Goal: Transaction & Acquisition: Purchase product/service

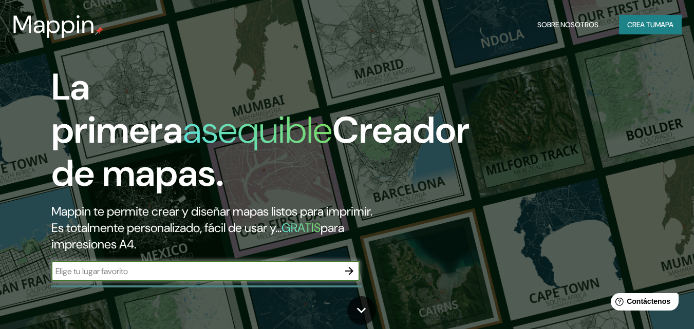
click at [220, 270] on input "text" at bounding box center [194, 271] width 287 height 12
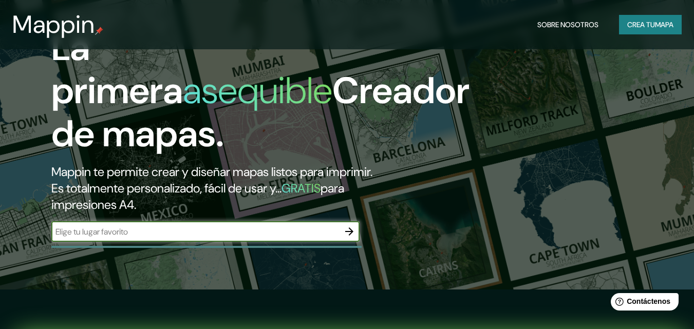
scroll to position [51, 0]
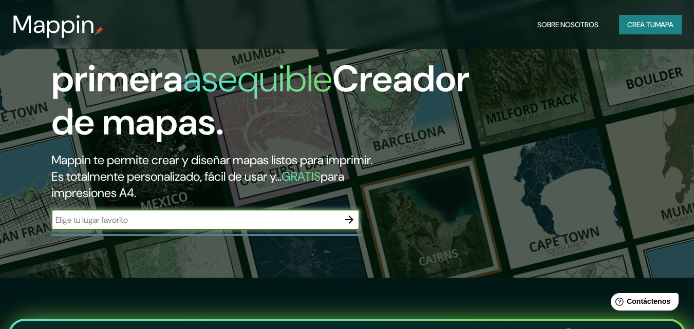
click at [168, 225] on input "text" at bounding box center [194, 220] width 287 height 12
click at [57, 220] on input "CORDOBA 53 BELL VILLE ARGENTINA" at bounding box center [194, 220] width 287 height 12
type input "CALLE CORDOBA 53 BELL VILLE ARGENTINA"
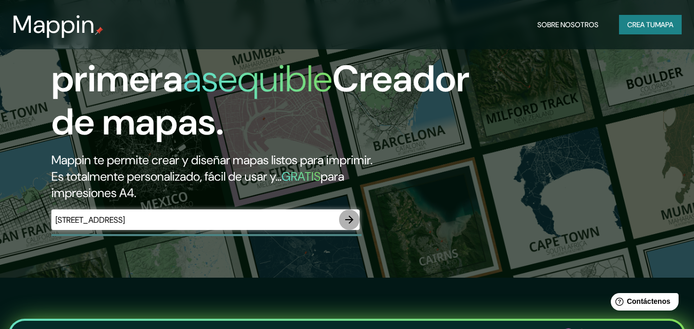
click at [349, 220] on icon "button" at bounding box center [349, 220] width 8 height 8
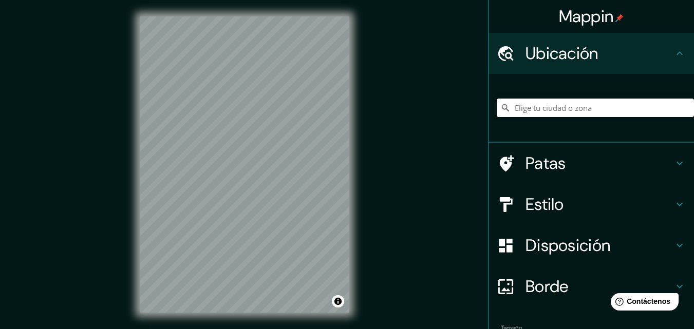
click at [571, 108] on input "Elige tu ciudad o zona" at bounding box center [594, 108] width 197 height 18
click at [500, 111] on icon at bounding box center [505, 108] width 10 height 10
click at [551, 109] on input "Elige tu ciudad o zona" at bounding box center [594, 108] width 197 height 18
click at [536, 166] on font "Patas" at bounding box center [545, 163] width 41 height 22
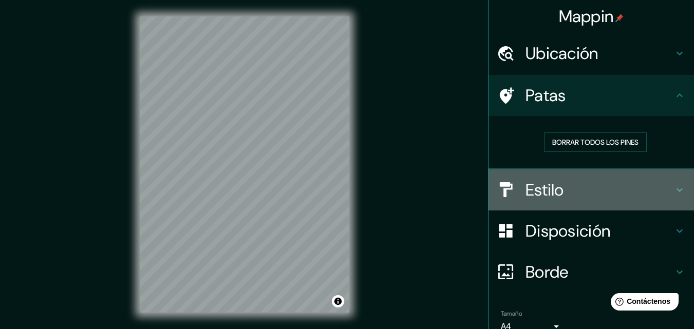
click at [538, 192] on font "Estilo" at bounding box center [544, 190] width 38 height 22
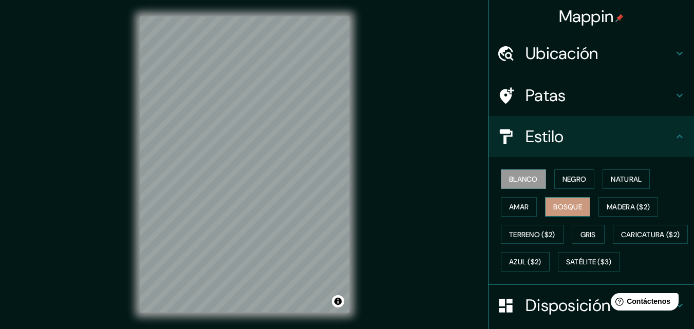
click at [554, 210] on font "Bosque" at bounding box center [567, 206] width 29 height 9
click at [519, 207] on font "Amar" at bounding box center [519, 206] width 20 height 9
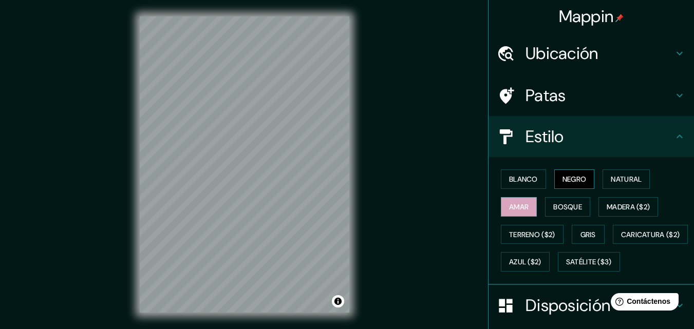
click at [568, 180] on font "Negro" at bounding box center [574, 179] width 24 height 9
click at [513, 180] on font "Blanco" at bounding box center [523, 179] width 29 height 9
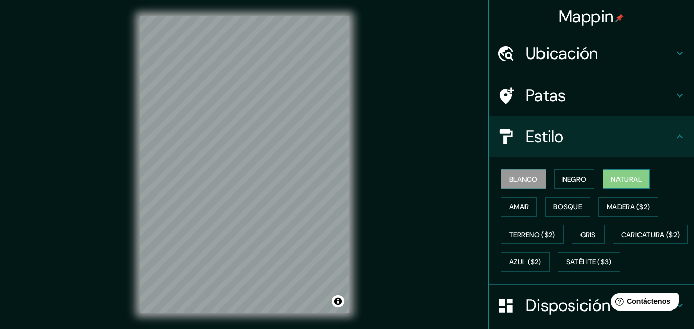
click at [632, 180] on font "Natural" at bounding box center [625, 179] width 31 height 9
click at [582, 233] on font "Gris" at bounding box center [587, 234] width 15 height 9
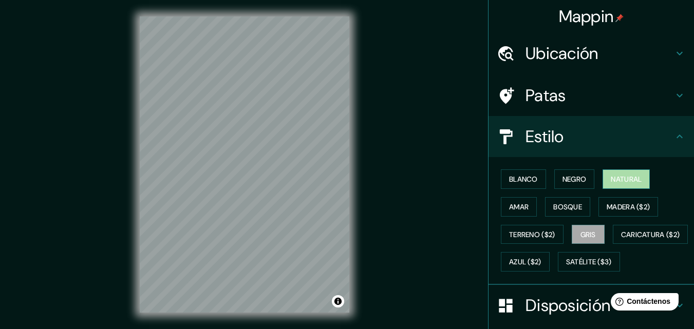
click at [613, 177] on font "Natural" at bounding box center [625, 179] width 31 height 9
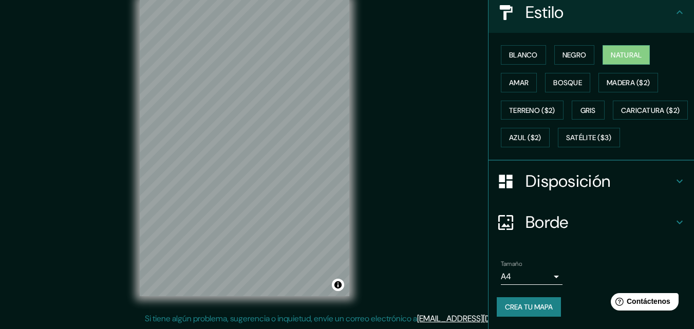
scroll to position [151, 0]
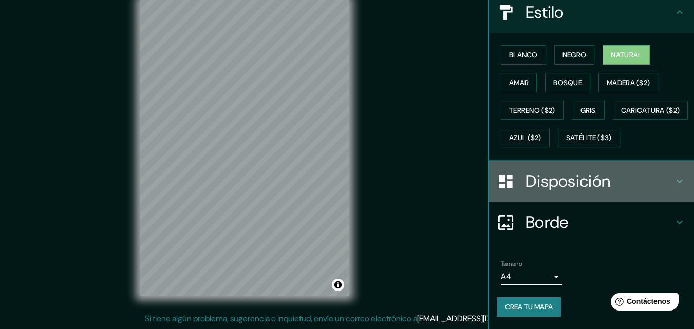
click at [562, 177] on font "Disposición" at bounding box center [567, 181] width 85 height 22
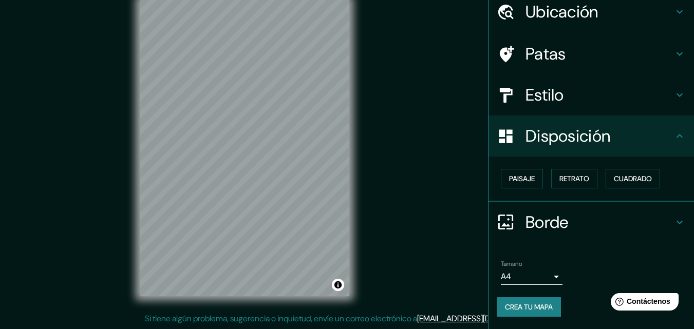
scroll to position [41, 0]
click at [515, 175] on font "Paisaje" at bounding box center [522, 179] width 26 height 9
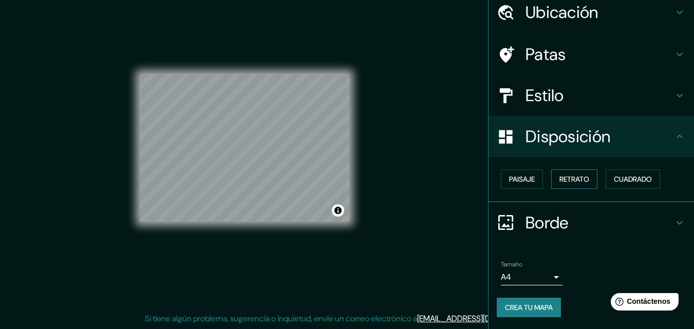
click at [565, 181] on font "Retrato" at bounding box center [574, 179] width 30 height 9
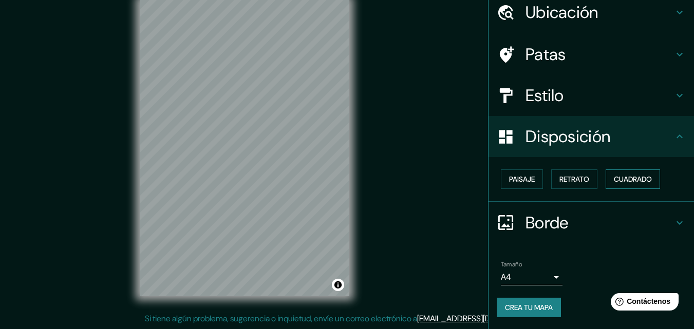
click at [625, 180] on font "Cuadrado" at bounding box center [632, 179] width 38 height 9
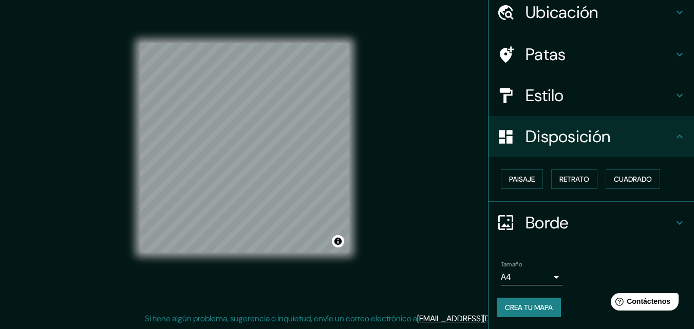
click at [673, 226] on icon at bounding box center [679, 223] width 12 height 12
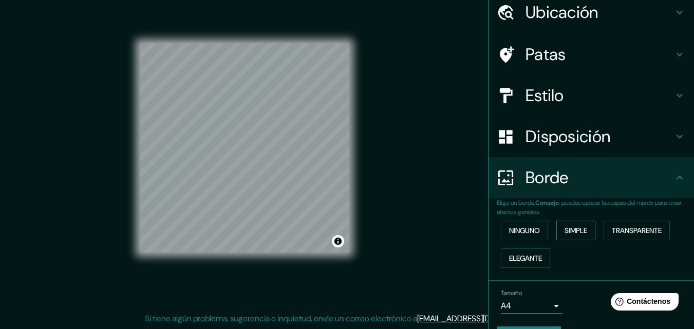
click at [572, 230] on font "Simple" at bounding box center [575, 230] width 23 height 9
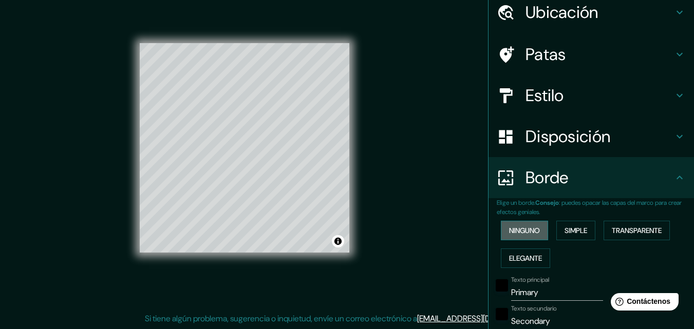
click at [512, 231] on font "Ninguno" at bounding box center [524, 230] width 31 height 9
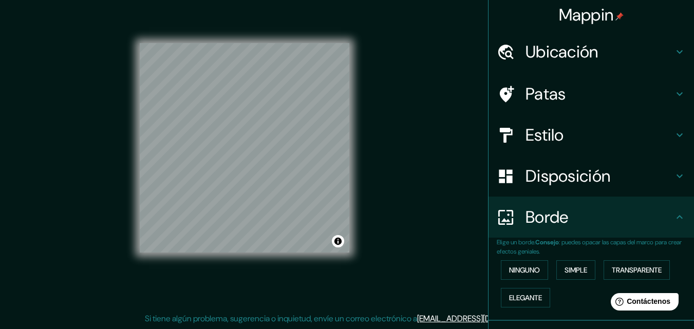
scroll to position [0, 0]
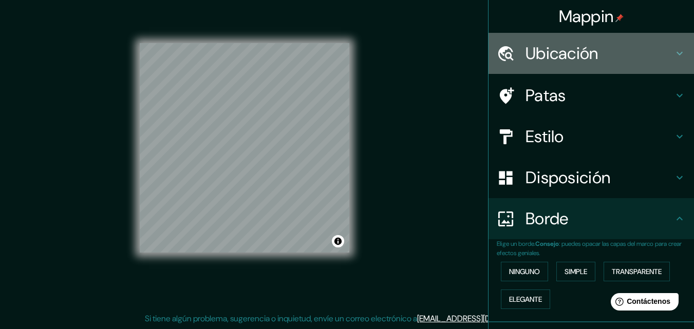
click at [564, 53] on font "Ubicación" at bounding box center [561, 54] width 73 height 22
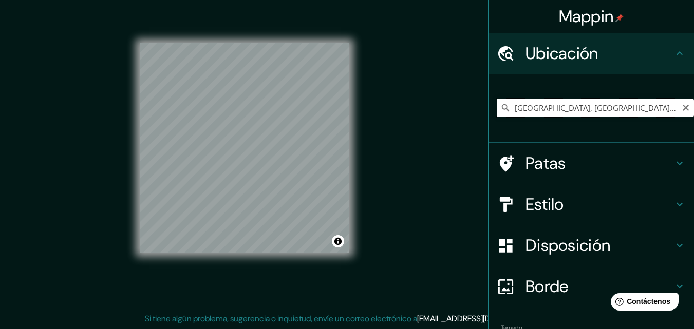
click at [507, 111] on input "Bell Ville, Provincia de Córdoba, Argentina" at bounding box center [594, 108] width 197 height 18
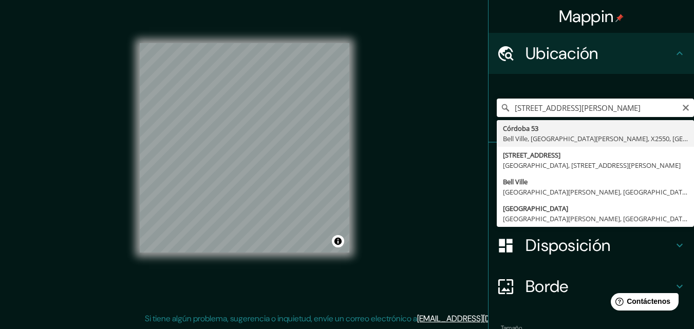
type input "Córdoba 53, Bell Ville, Provincia de Córdoba, X2550, Argentina"
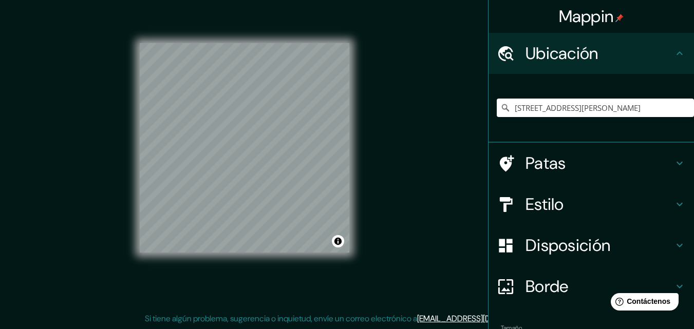
click at [533, 163] on font "Patas" at bounding box center [545, 163] width 41 height 22
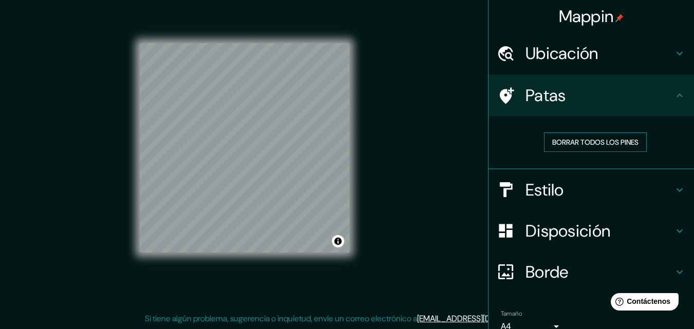
click at [573, 145] on font "Borrar todos los pines" at bounding box center [595, 142] width 86 height 9
click at [497, 94] on icon at bounding box center [505, 96] width 18 height 18
click at [541, 188] on font "Estilo" at bounding box center [544, 190] width 38 height 22
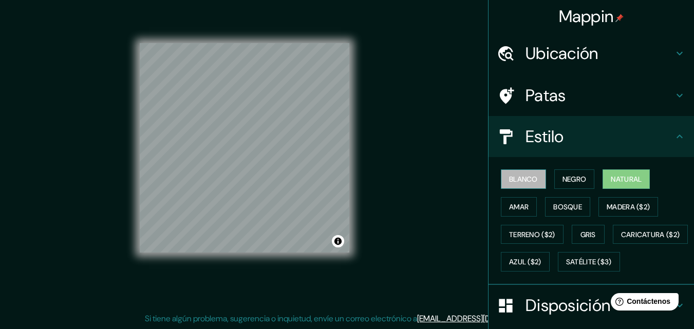
click at [522, 179] on font "Blanco" at bounding box center [523, 179] width 29 height 9
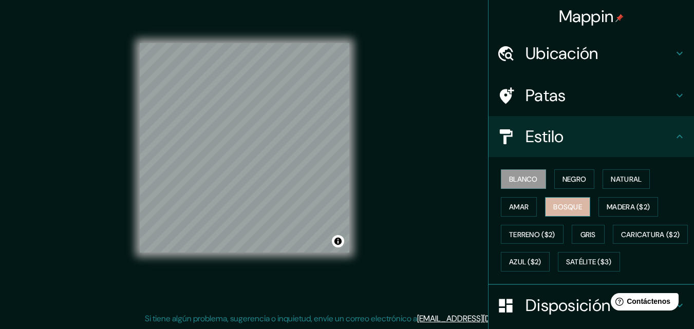
click at [559, 207] on font "Bosque" at bounding box center [567, 206] width 29 height 9
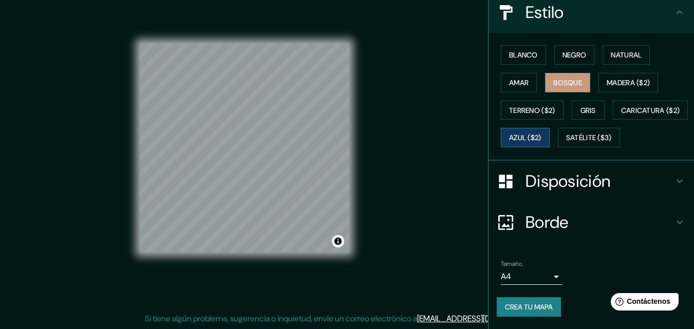
scroll to position [151, 0]
click at [525, 311] on font "Crea tu mapa" at bounding box center [529, 306] width 48 height 9
click at [509, 307] on font "Crea tu mapa" at bounding box center [529, 306] width 48 height 9
drag, startPoint x: 509, startPoint y: 307, endPoint x: 412, endPoint y: 267, distance: 104.3
click at [412, 267] on div "Mappin Ubicación Córdoba 53, Bell Ville, Provincia de Córdoba, X2550, Argentina…" at bounding box center [347, 156] width 694 height 345
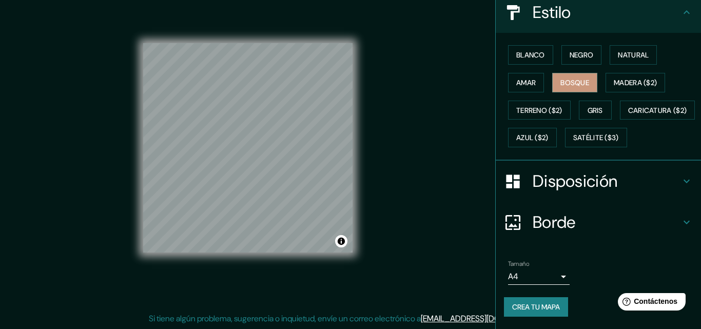
click at [548, 276] on body "Mappin Ubicación Córdoba 53, Bell Ville, Provincia de Córdoba, X2550, Argentina…" at bounding box center [350, 148] width 701 height 329
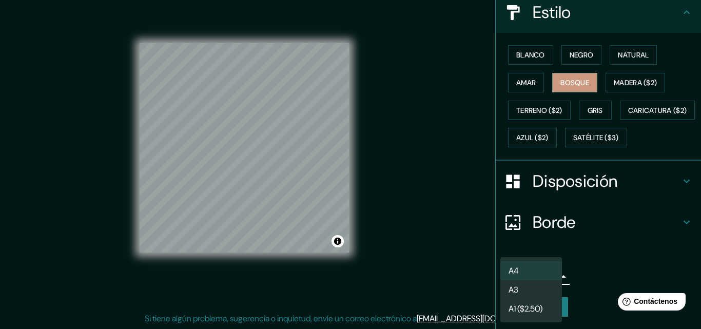
click at [516, 292] on font "A3" at bounding box center [514, 289] width 10 height 11
type input "a4"
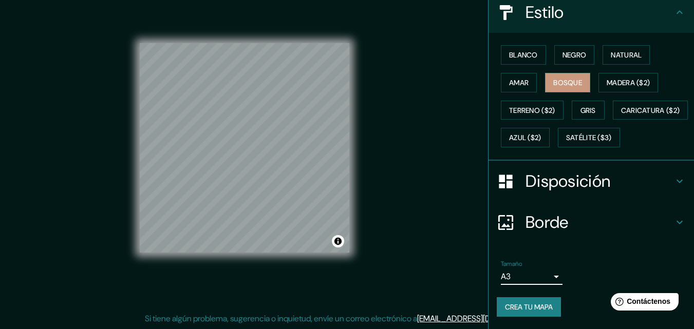
click at [518, 311] on font "Crea tu mapa" at bounding box center [529, 306] width 48 height 9
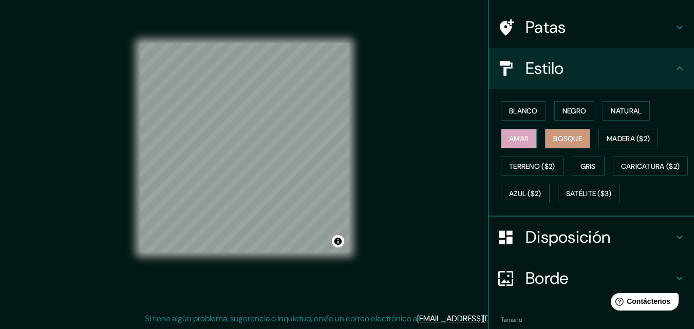
scroll to position [49, 0]
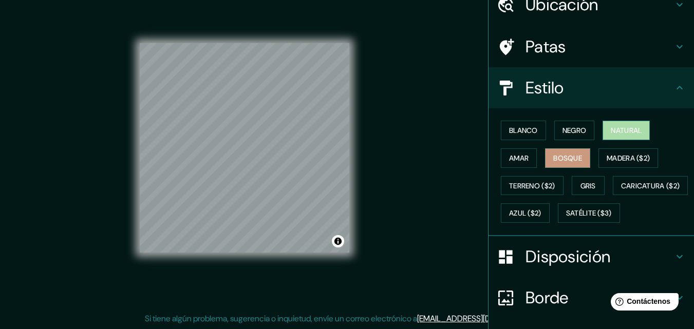
click at [621, 130] on font "Natural" at bounding box center [625, 130] width 31 height 9
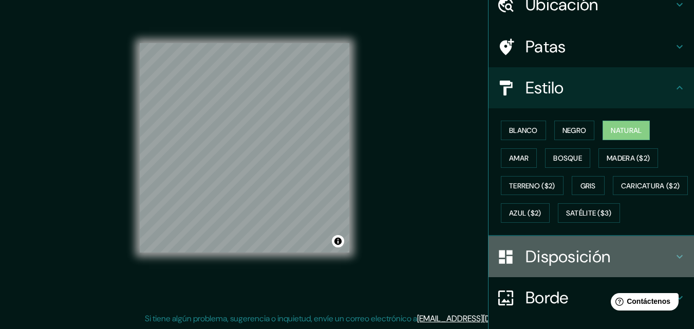
click at [503, 263] on icon at bounding box center [504, 256] width 13 height 13
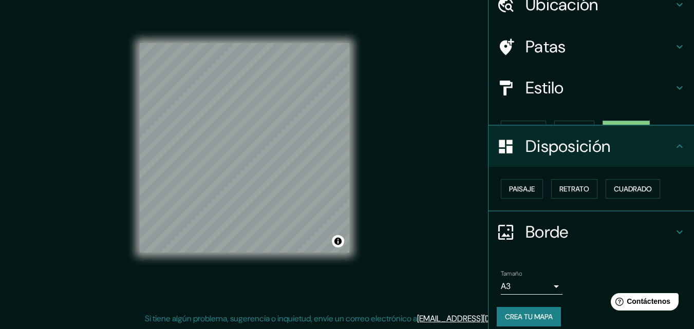
scroll to position [41, 0]
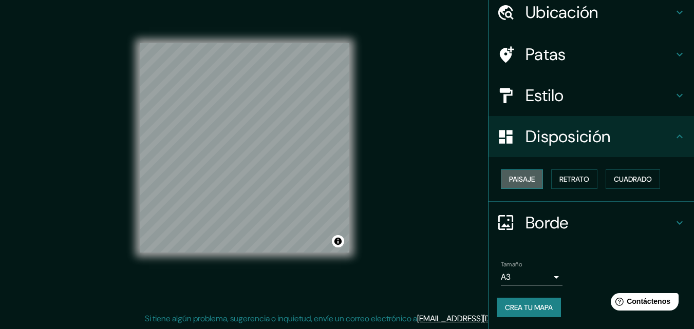
click at [512, 180] on font "Paisaje" at bounding box center [522, 179] width 26 height 9
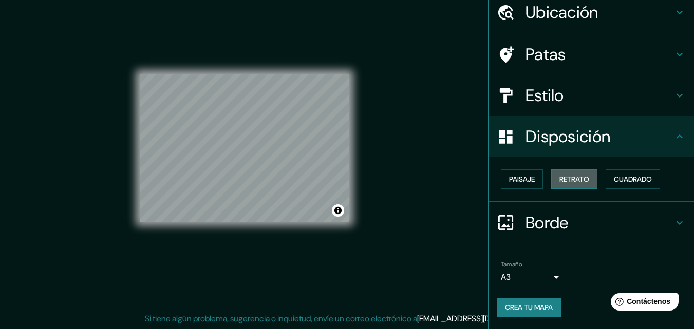
click at [568, 183] on font "Retrato" at bounding box center [574, 179] width 30 height 9
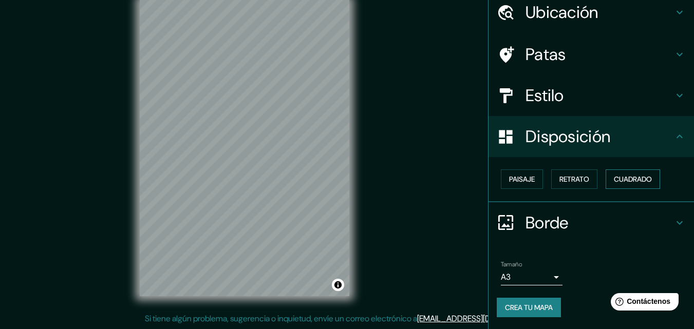
click at [627, 184] on font "Cuadrado" at bounding box center [632, 178] width 38 height 13
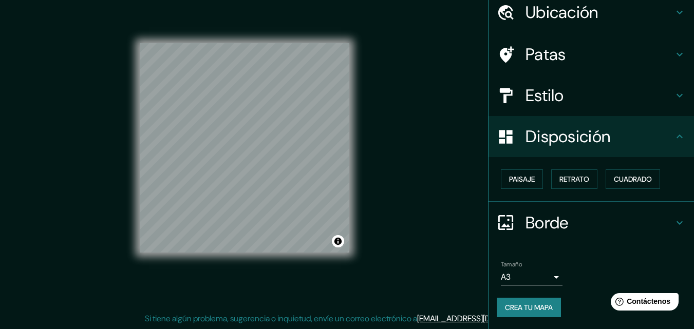
click at [538, 44] on font "Patas" at bounding box center [545, 55] width 41 height 22
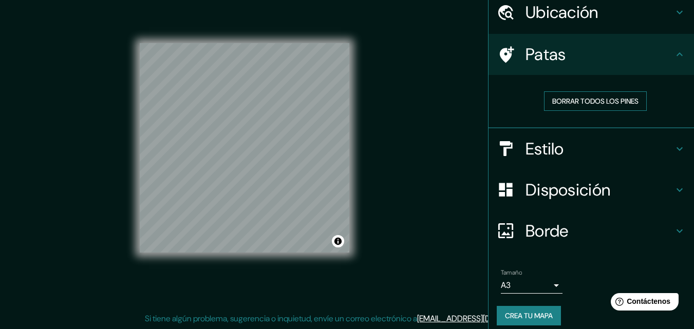
click at [557, 102] on font "Borrar todos los pines" at bounding box center [595, 101] width 86 height 9
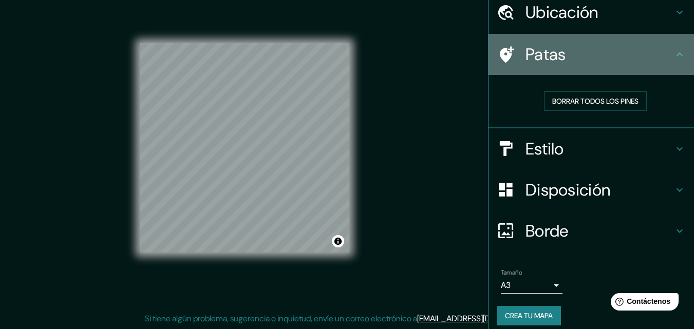
click at [535, 53] on font "Patas" at bounding box center [545, 55] width 41 height 22
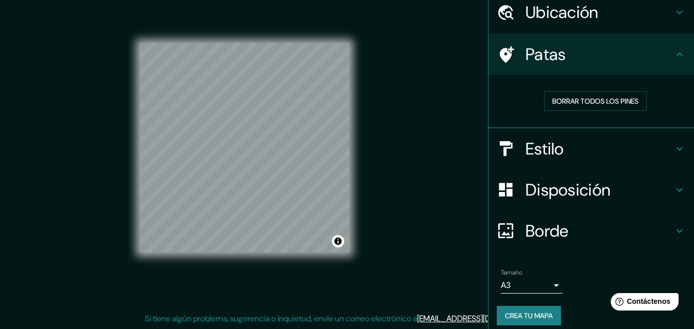
click at [503, 52] on icon at bounding box center [506, 54] width 14 height 16
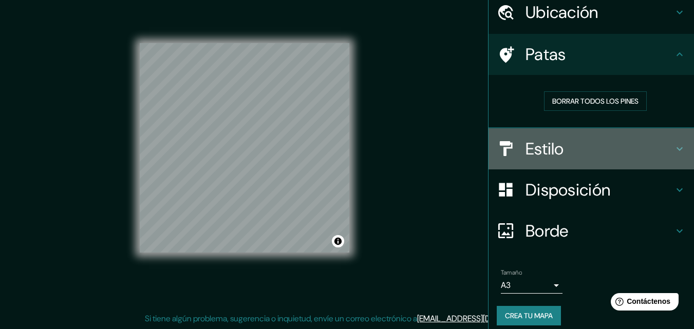
click at [528, 152] on font "Estilo" at bounding box center [544, 149] width 38 height 22
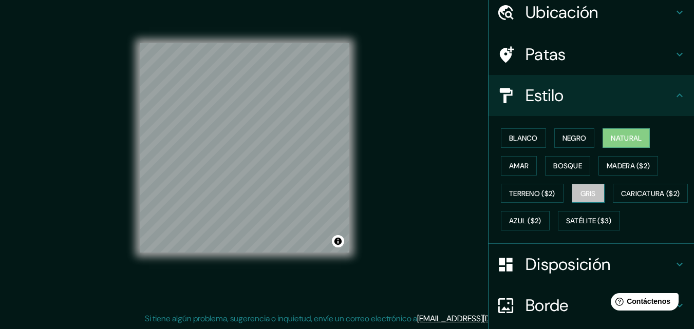
click at [589, 190] on font "Gris" at bounding box center [587, 193] width 15 height 9
click at [620, 137] on font "Natural" at bounding box center [625, 137] width 31 height 9
click at [555, 169] on font "Bosque" at bounding box center [567, 165] width 29 height 9
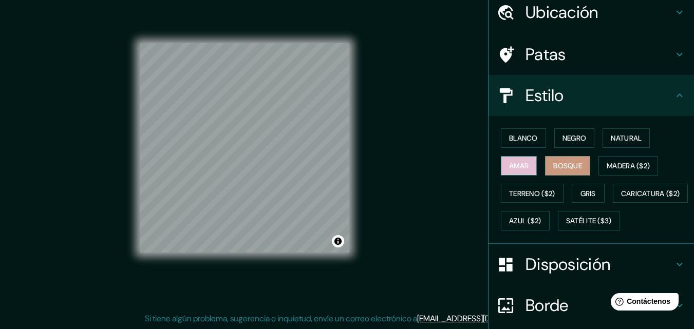
click at [512, 168] on font "Amar" at bounding box center [519, 165] width 20 height 9
click at [562, 142] on font "Negro" at bounding box center [574, 137] width 24 height 9
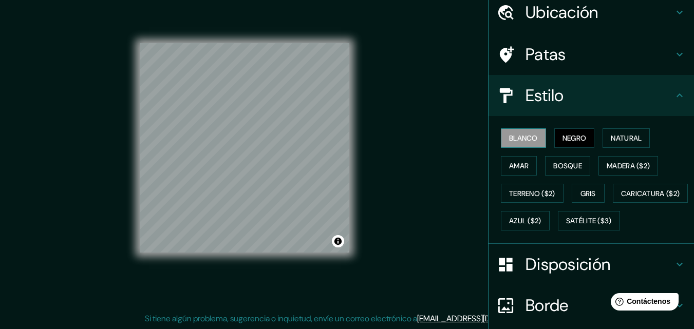
click at [516, 140] on font "Blanco" at bounding box center [523, 137] width 29 height 9
click at [562, 166] on font "Bosque" at bounding box center [567, 165] width 29 height 9
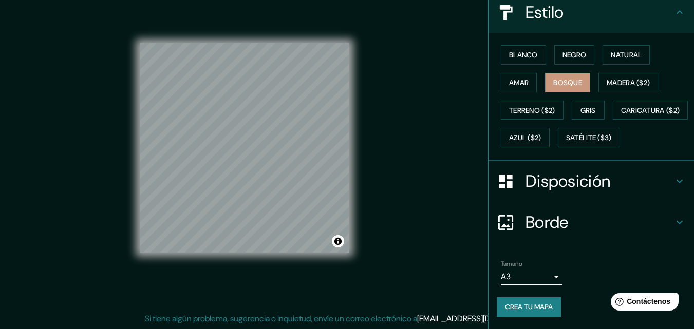
scroll to position [151, 0]
click at [526, 306] on font "Crea tu mapa" at bounding box center [529, 306] width 48 height 9
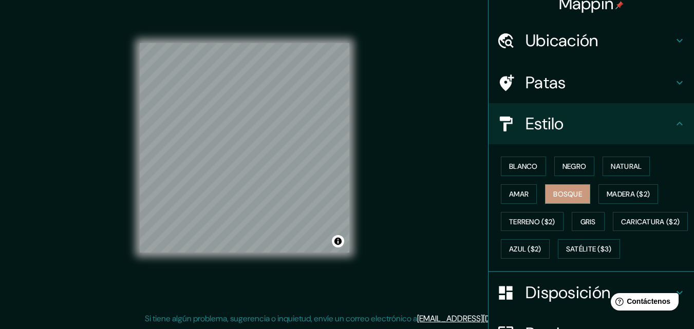
scroll to position [0, 0]
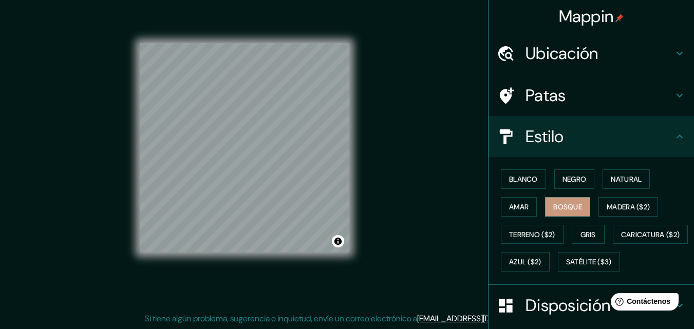
click at [435, 67] on div "Mappin Ubicación Córdoba 53, Bell Ville, Provincia de Córdoba, X2550, Argentina…" at bounding box center [347, 156] width 694 height 345
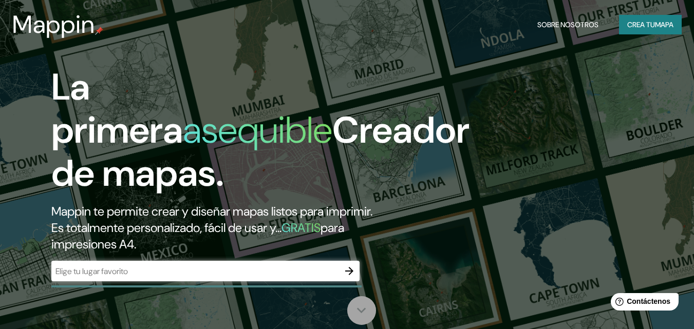
click at [360, 310] on icon at bounding box center [361, 310] width 18 height 18
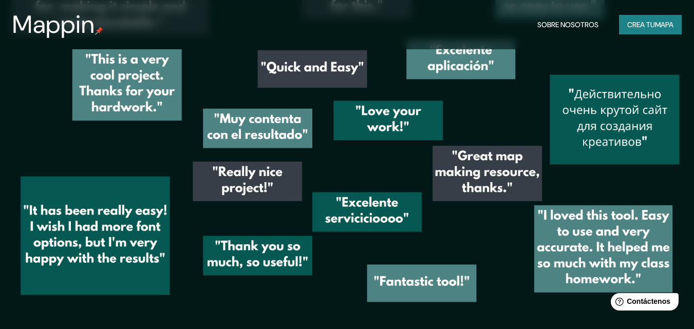
scroll to position [1412, 0]
click at [93, 145] on img at bounding box center [347, 135] width 694 height 383
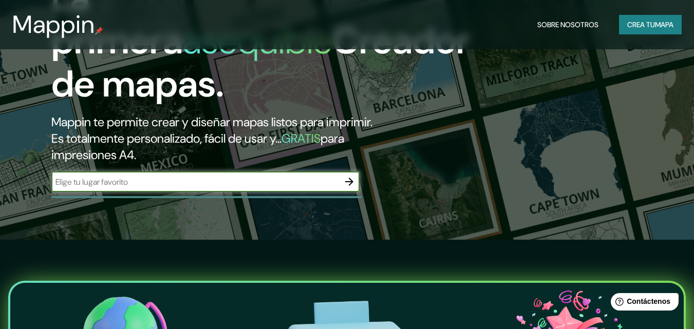
scroll to position [103, 0]
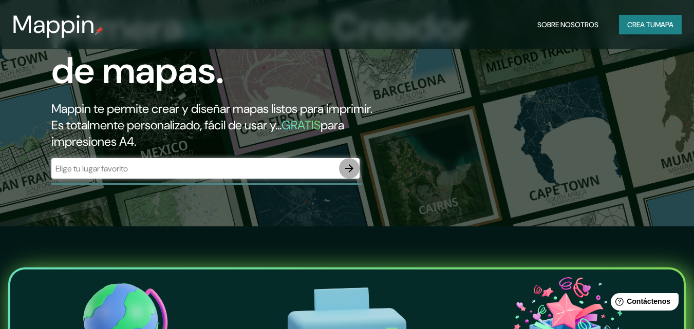
click at [350, 167] on icon "button" at bounding box center [349, 168] width 8 height 8
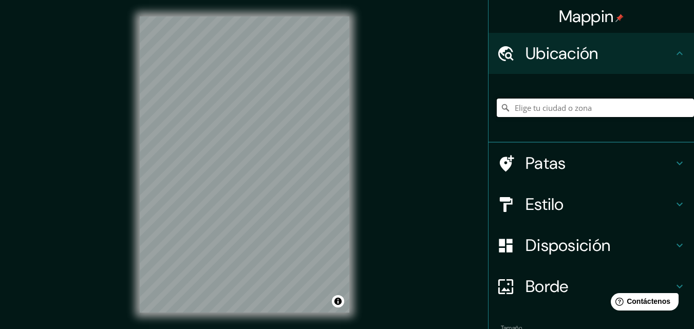
click at [567, 112] on input "Elige tu ciudad o zona" at bounding box center [594, 108] width 197 height 18
drag, startPoint x: 506, startPoint y: 102, endPoint x: 531, endPoint y: 129, distance: 37.4
click at [509, 105] on input "Bell Ville, Provincia de Córdoba, Argentina" at bounding box center [594, 108] width 197 height 18
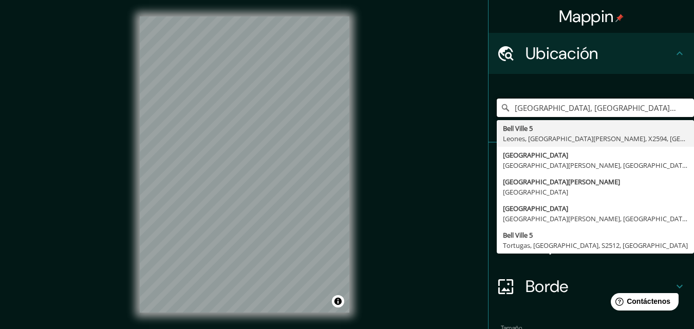
type input "Córdoba, Bell Ville, Provincia de Córdoba, 2550, Argentina"
click at [542, 289] on font "Borde" at bounding box center [546, 287] width 43 height 22
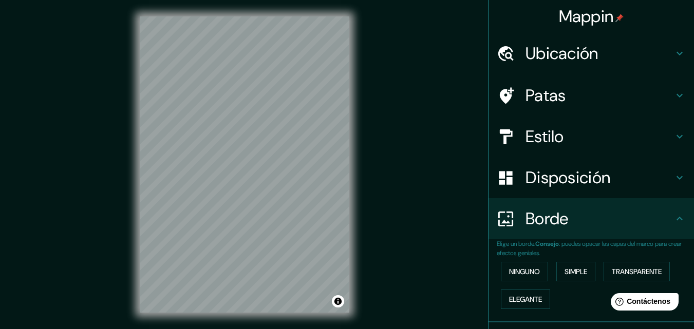
click at [532, 95] on font "Patas" at bounding box center [545, 96] width 41 height 22
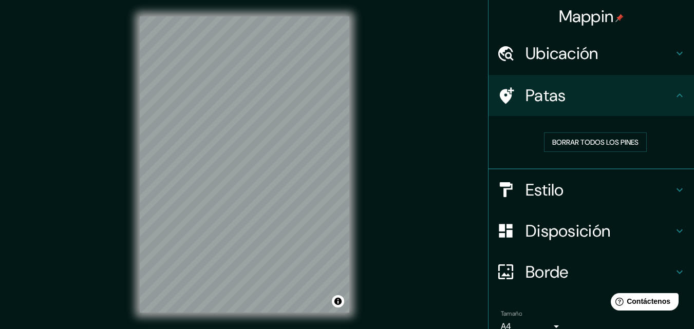
click at [499, 93] on icon at bounding box center [506, 95] width 14 height 16
click at [541, 191] on font "Estilo" at bounding box center [544, 190] width 38 height 22
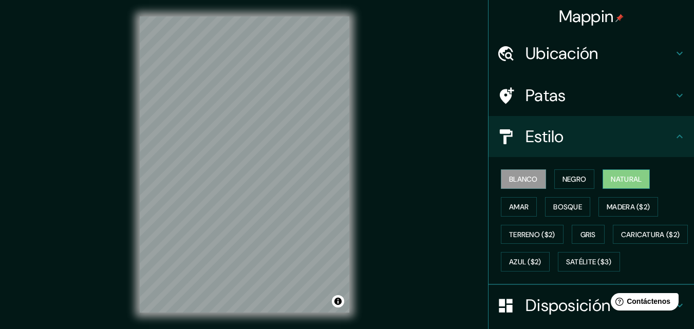
click at [626, 178] on font "Natural" at bounding box center [625, 179] width 31 height 9
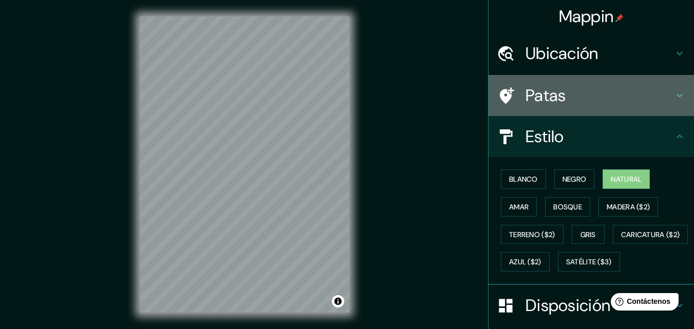
click at [534, 99] on font "Patas" at bounding box center [545, 96] width 41 height 22
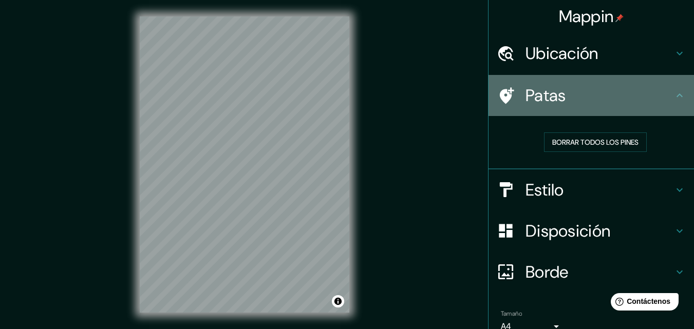
click at [534, 99] on font "Patas" at bounding box center [545, 96] width 41 height 22
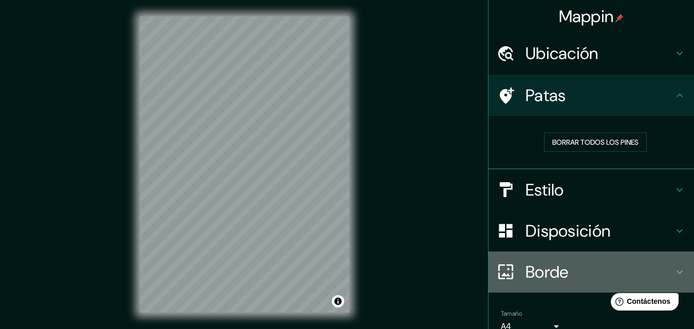
click at [526, 282] on font "Borde" at bounding box center [546, 272] width 43 height 22
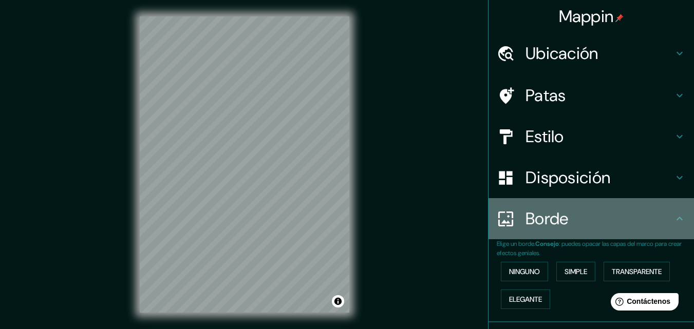
click at [535, 216] on font "Borde" at bounding box center [546, 219] width 43 height 22
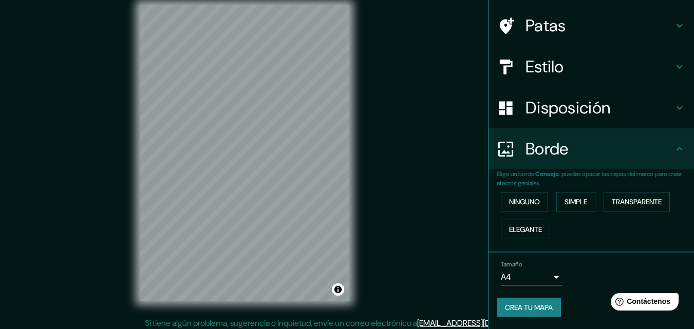
scroll to position [16, 0]
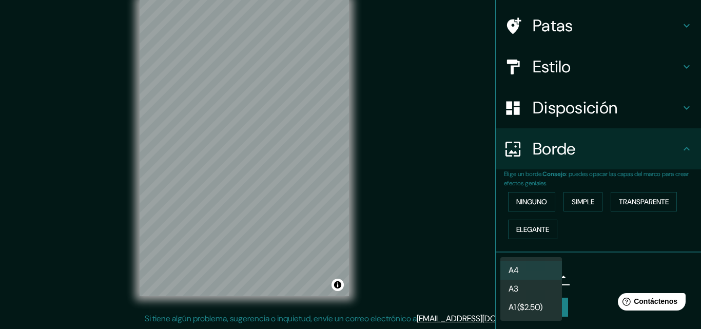
click at [548, 274] on body "Mappin Ubicación Córdoba, Bell Ville, Provincia de Córdoba, 2550, Argentina Bel…" at bounding box center [350, 148] width 701 height 329
click at [528, 286] on li "A3" at bounding box center [531, 289] width 62 height 19
type input "a4"
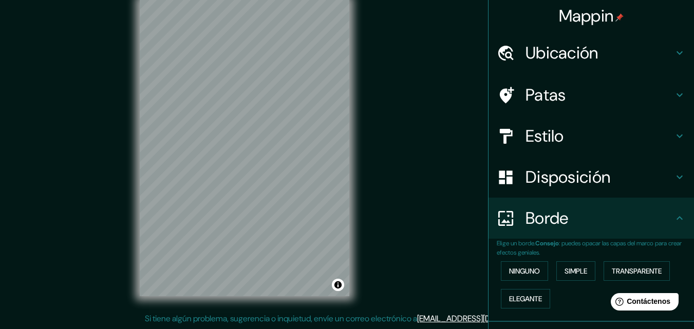
scroll to position [0, 0]
click at [538, 59] on font "Ubicación" at bounding box center [561, 54] width 73 height 22
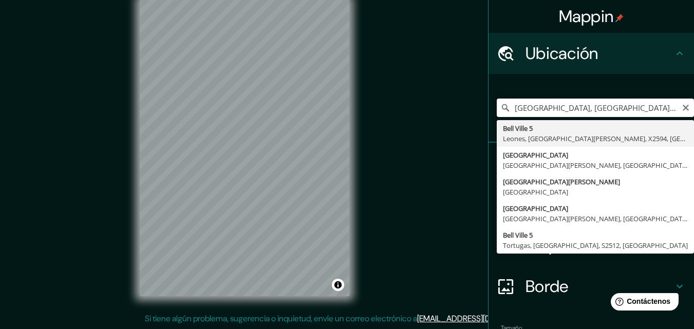
drag, startPoint x: 538, startPoint y: 110, endPoint x: 551, endPoint y: 129, distance: 22.9
click at [538, 111] on input "Córdoba, Bell Ville, Provincia de Córdoba, 2550, Argentina" at bounding box center [594, 108] width 197 height 18
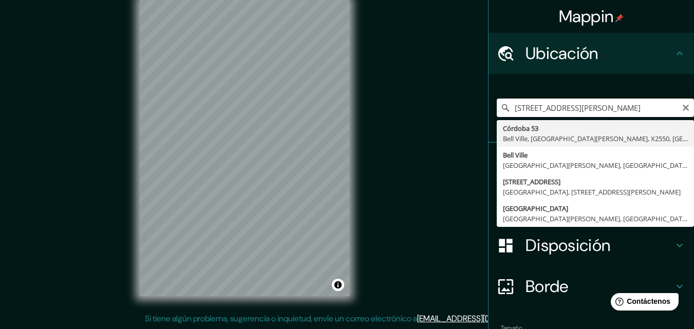
type input "Córdoba 53, Bell Ville, Provincia de Córdoba, X2550, Argentina"
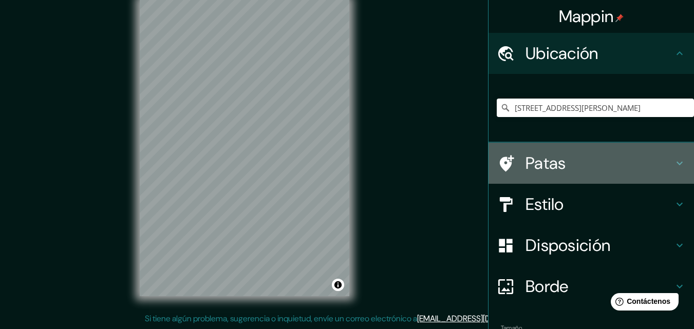
click at [673, 168] on icon at bounding box center [679, 163] width 12 height 12
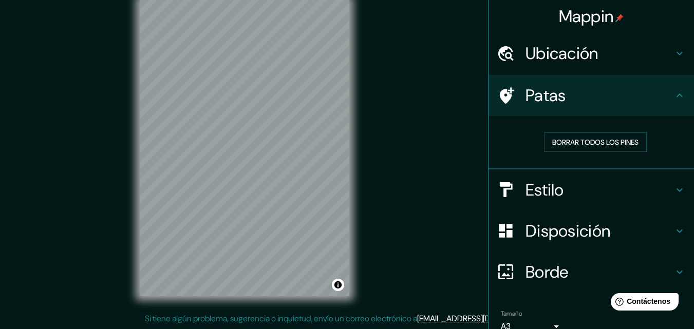
click at [676, 191] on icon at bounding box center [679, 190] width 6 height 4
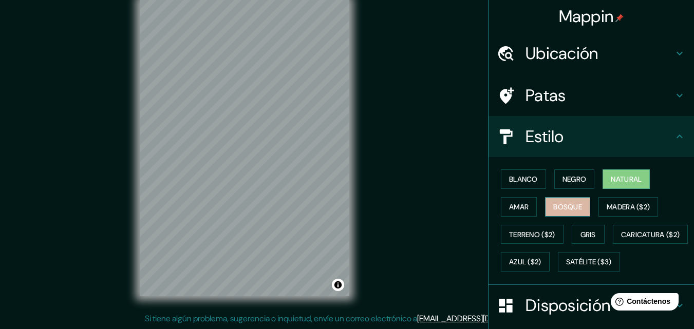
click at [553, 203] on font "Bosque" at bounding box center [567, 206] width 29 height 9
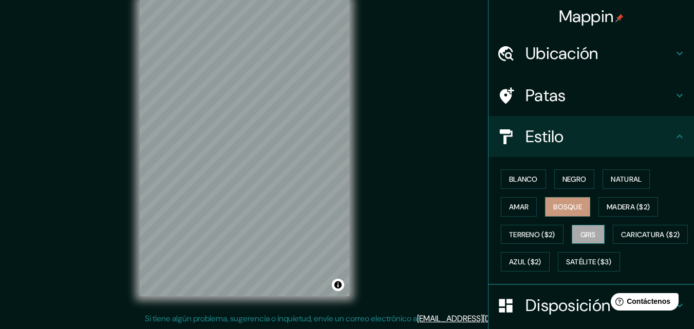
click at [580, 232] on font "Gris" at bounding box center [587, 234] width 15 height 9
